Goal: Find contact information

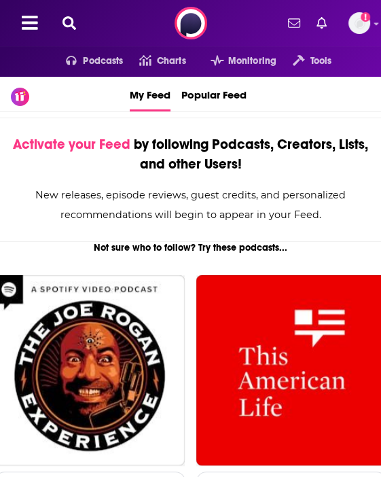
click at [71, 17] on icon at bounding box center [70, 23] width 14 height 14
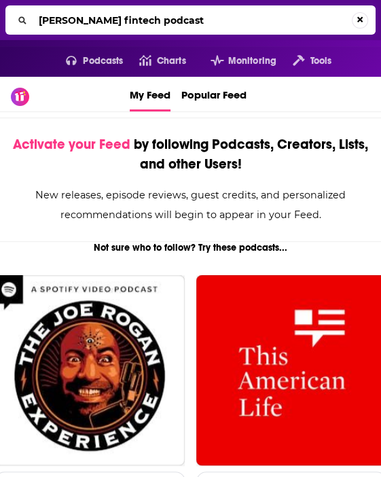
type input "[PERSON_NAME] fintech podcast"
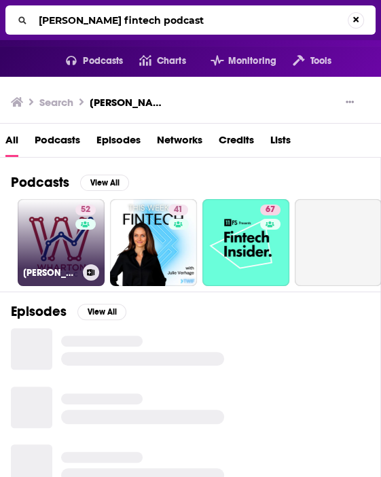
click at [60, 243] on link "52 Wharton FinTech Podcast" at bounding box center [61, 242] width 87 height 87
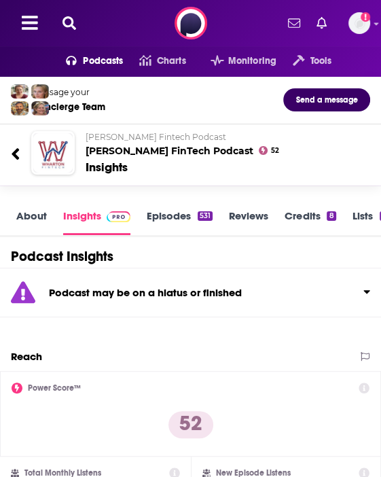
click at [298, 186] on div "Message your Concierge Team Send a message Wharton Fintech Podcast Wharton FinT…" at bounding box center [190, 137] width 381 height 120
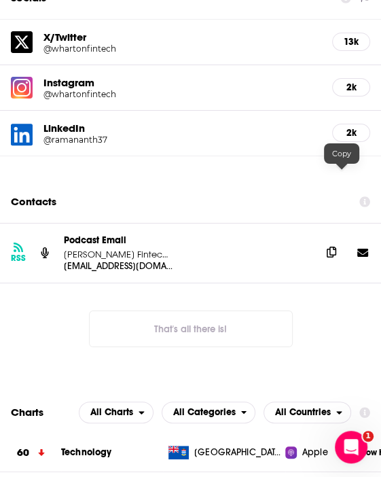
click at [336, 247] on icon at bounding box center [332, 252] width 10 height 11
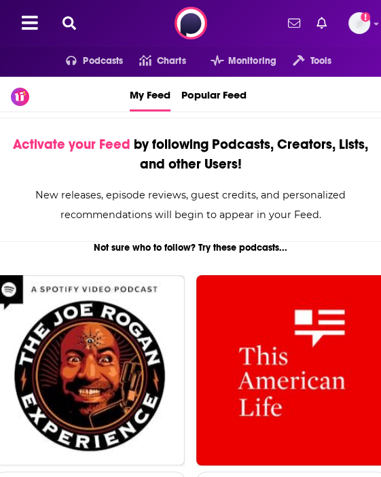
click at [73, 20] on icon at bounding box center [70, 23] width 14 height 14
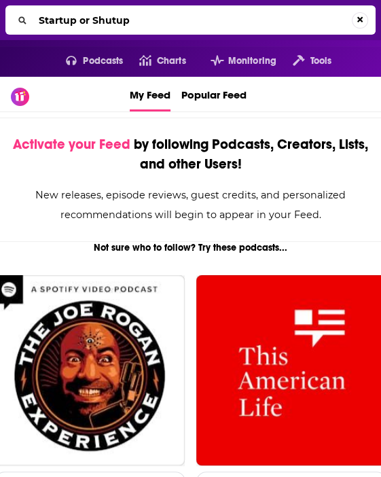
type input "Startup or Shutup"
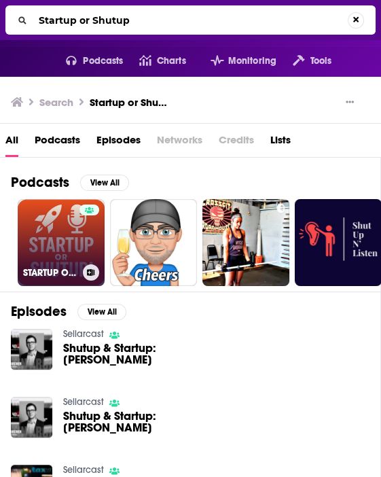
click at [63, 243] on link "STARTUP OR SHUTUP!" at bounding box center [61, 242] width 87 height 87
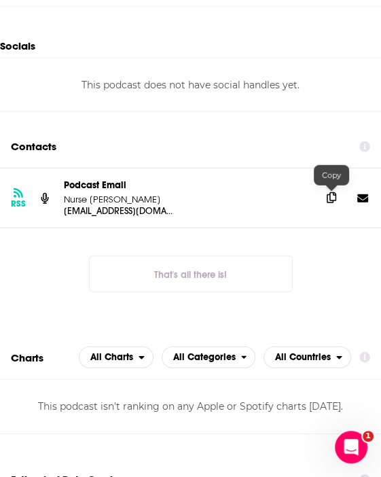
click at [336, 196] on icon at bounding box center [332, 197] width 10 height 11
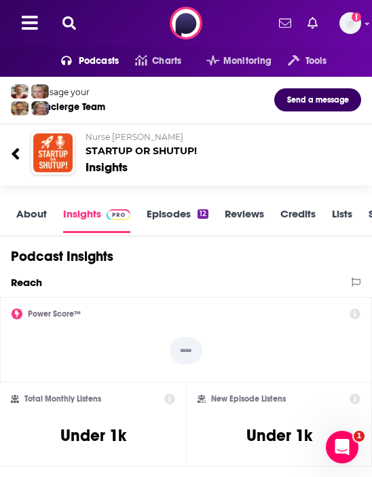
click at [79, 27] on button at bounding box center [69, 24] width 22 height 16
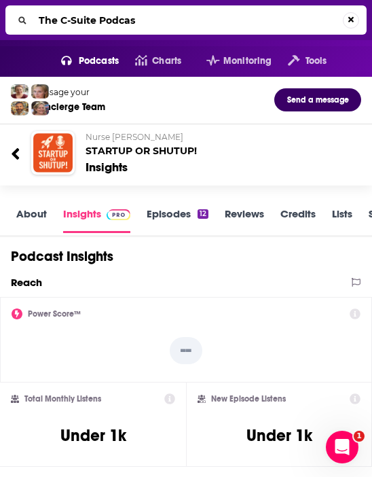
type input "The C-Suite Podcast"
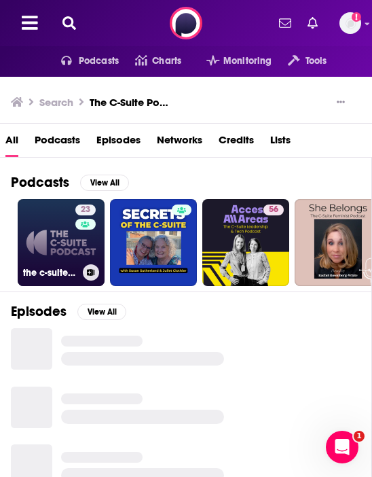
click at [52, 214] on link "23 the c-suite podcast" at bounding box center [61, 242] width 87 height 87
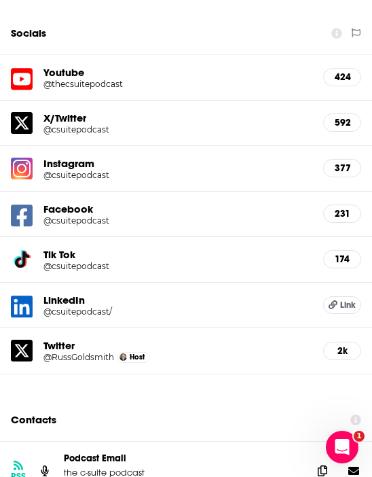
scroll to position [1835, 0]
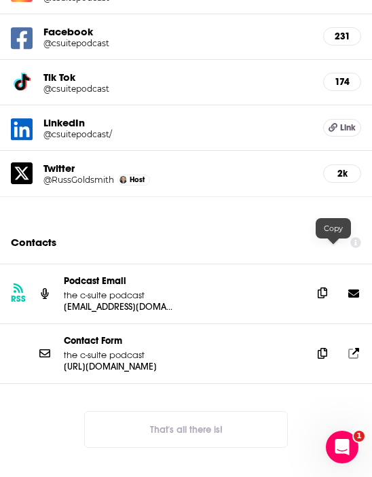
click at [328, 287] on icon at bounding box center [323, 292] width 10 height 11
